Goal: Complete application form

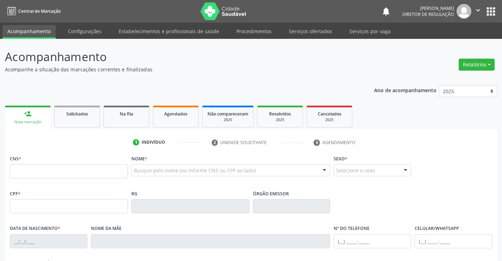
click at [69, 167] on input "text" at bounding box center [69, 171] width 118 height 14
type input "705 0058 8487 9658"
type input "501.171.817-49"
type input "50978281"
type input "[DATE]"
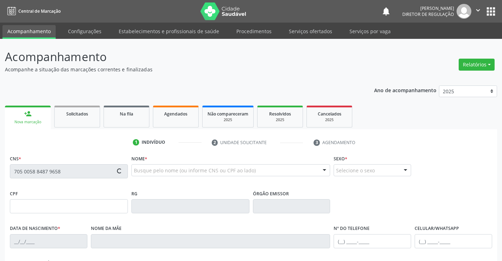
type input "[PHONE_NUMBER]"
type input "501.171.817-49"
type input "S/N"
